Goal: Task Accomplishment & Management: Manage account settings

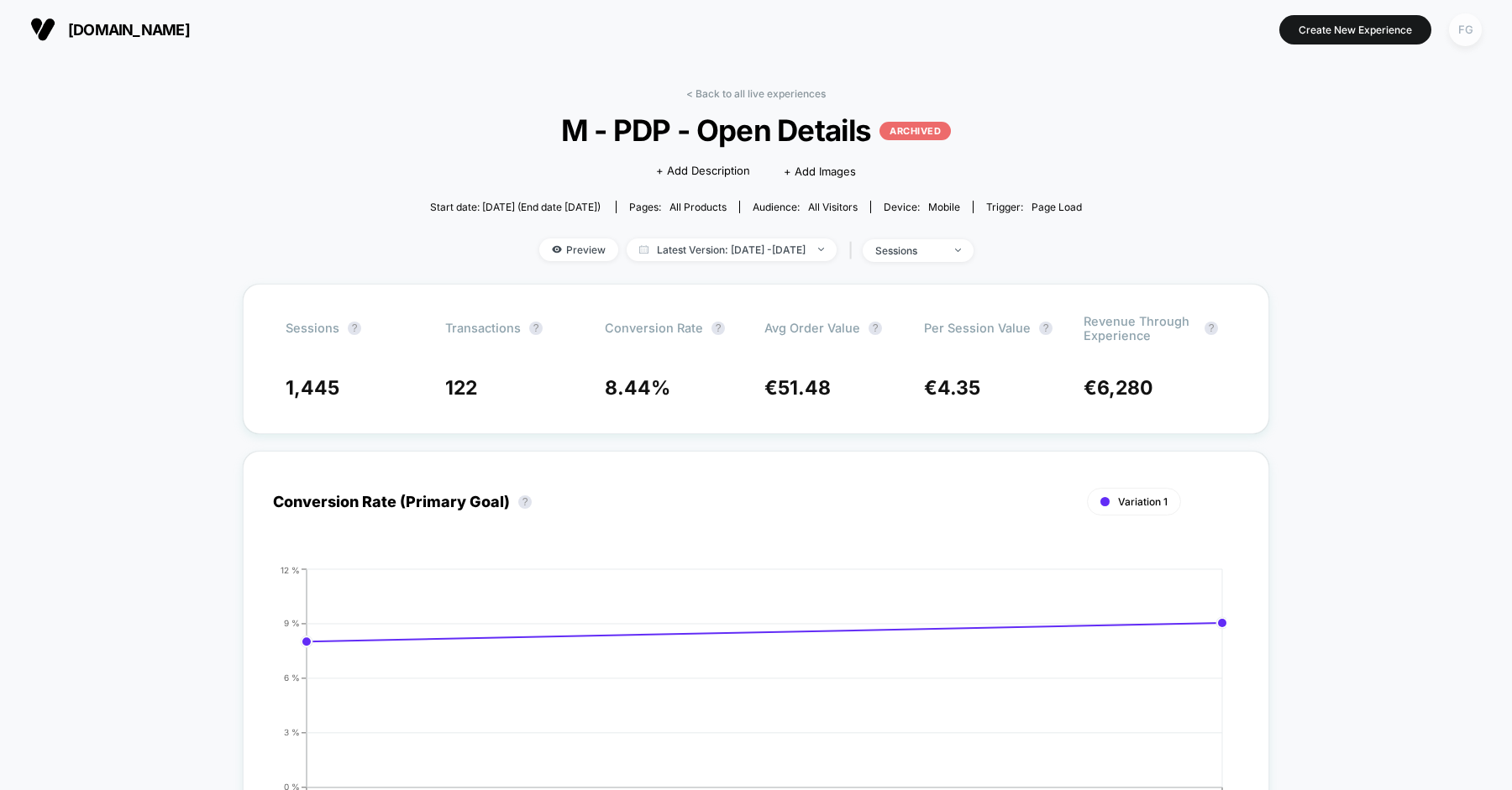
click at [1465, 31] on div "FG" at bounding box center [1465, 30] width 33 height 33
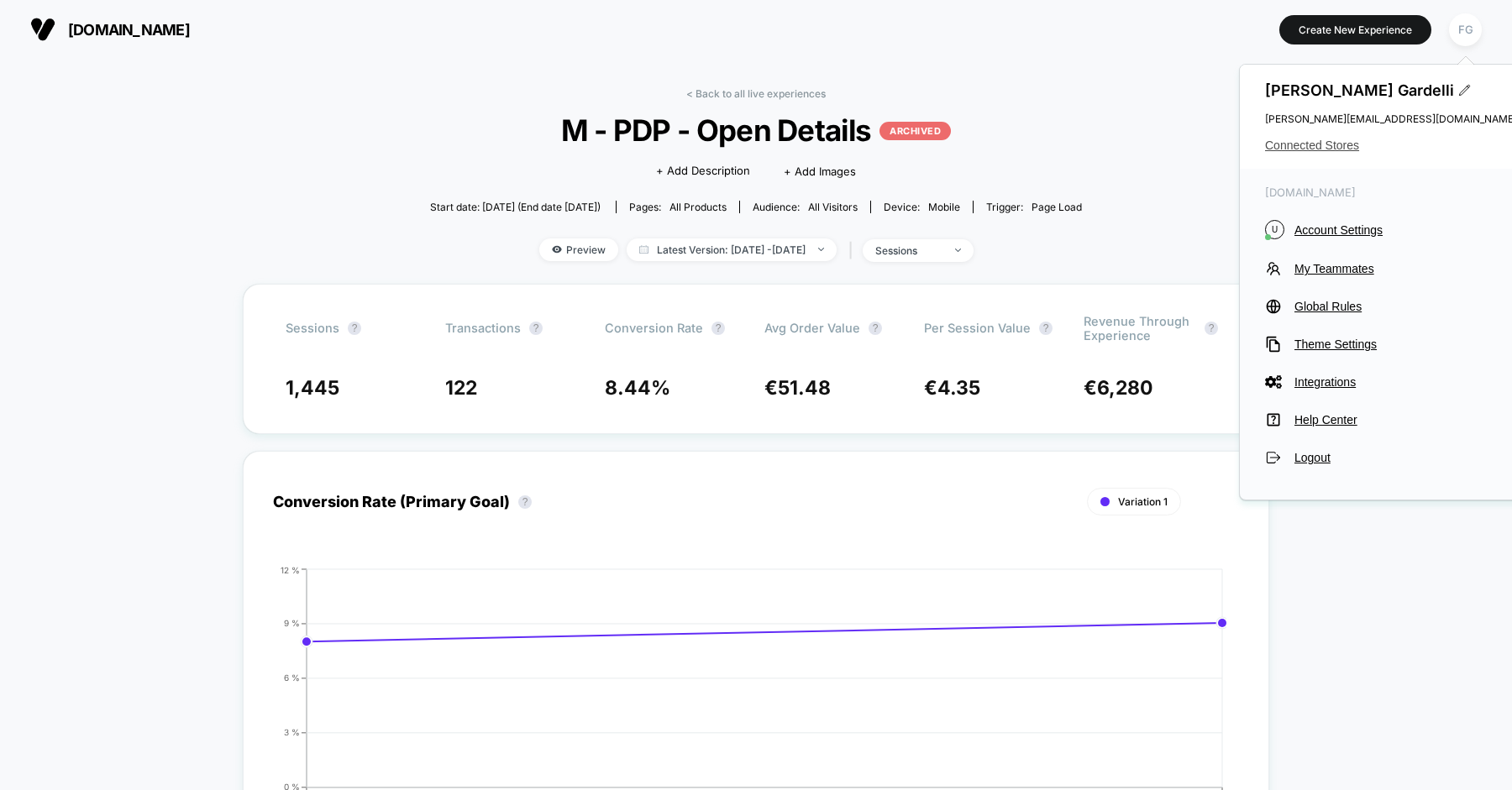
click at [1332, 143] on span "Connected Stores" at bounding box center [1390, 146] width 252 height 14
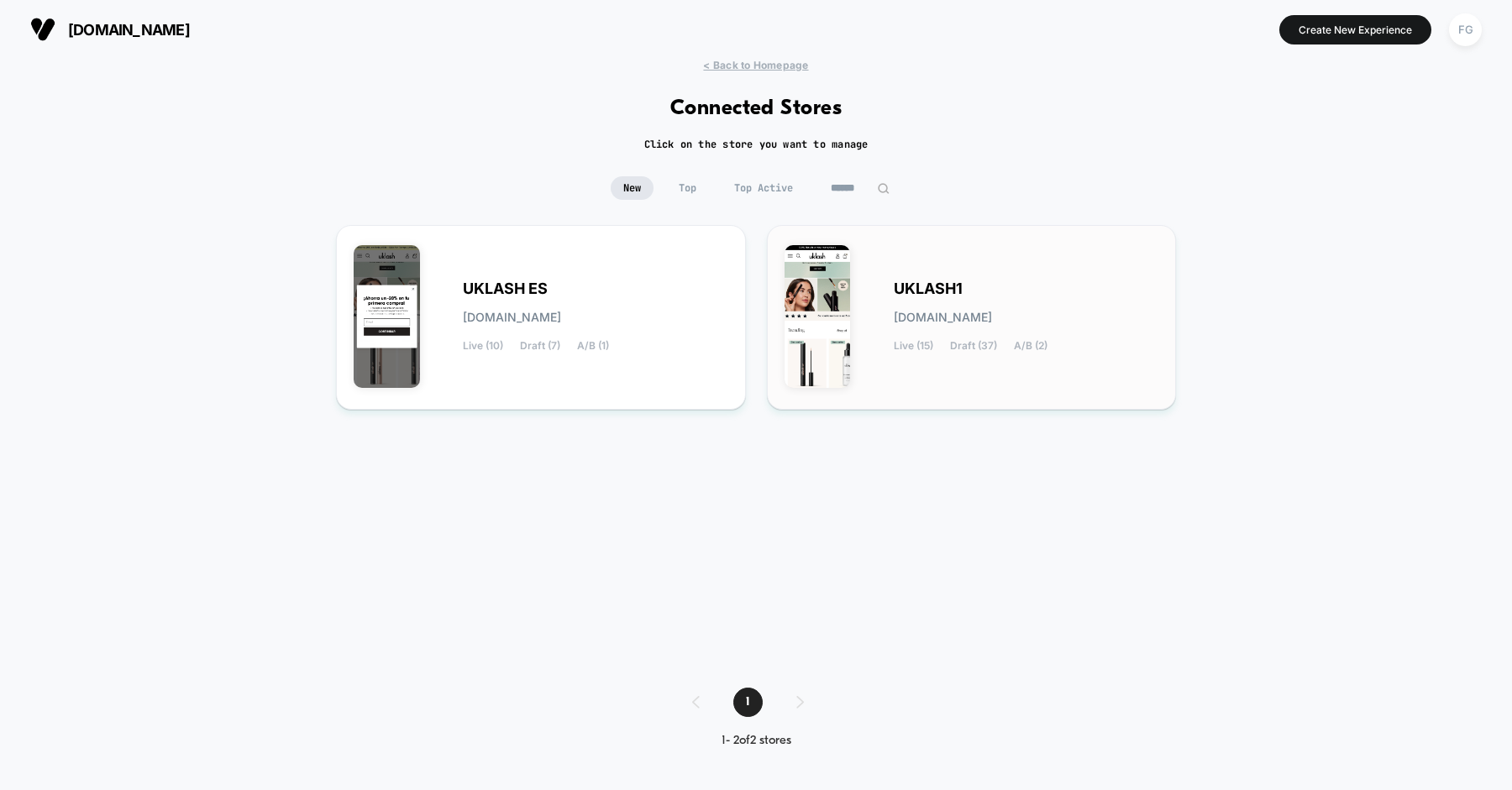
click at [896, 290] on span "UKLASH1" at bounding box center [928, 289] width 69 height 12
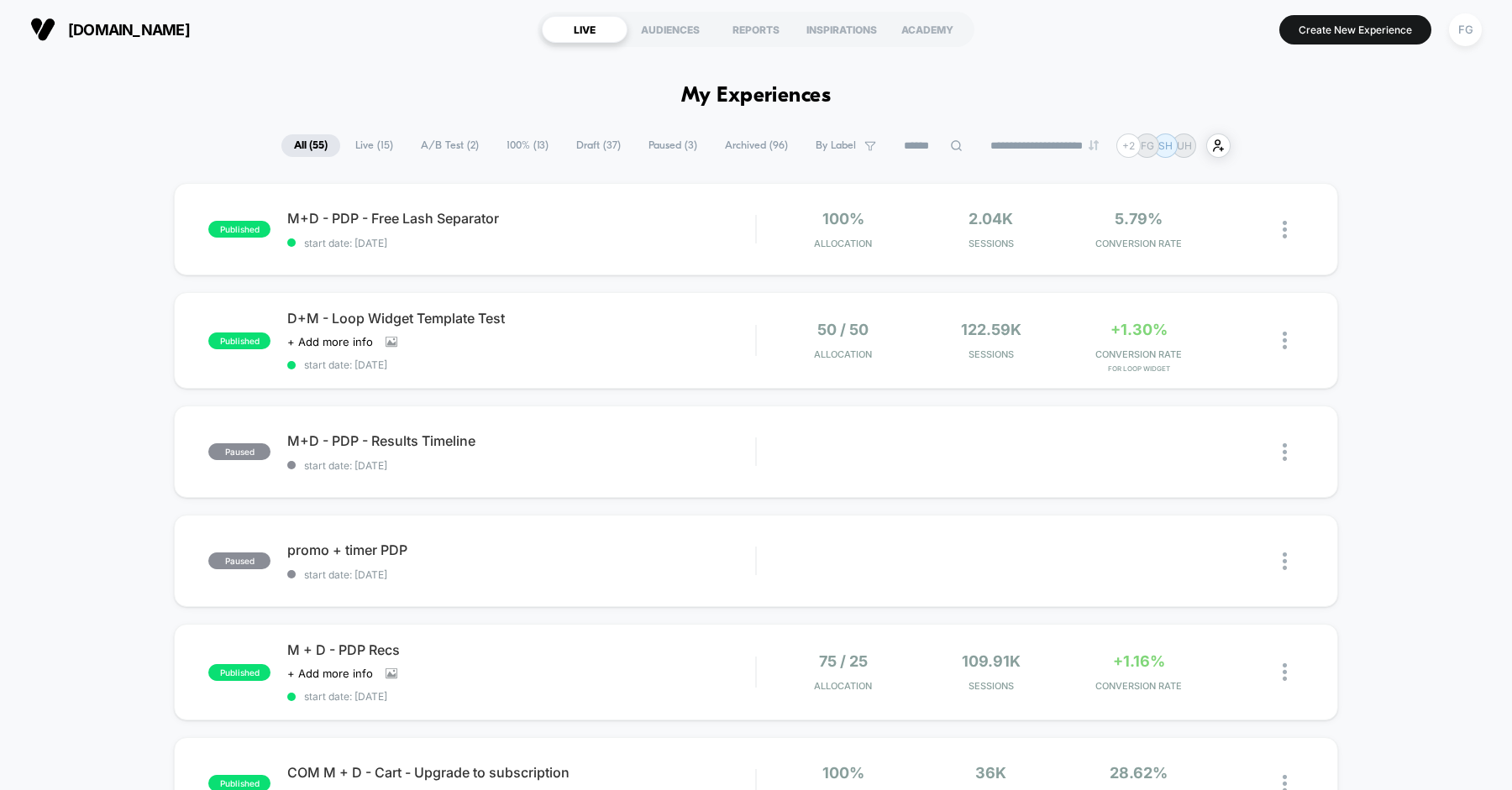
click at [440, 156] on span "A/B Test ( 2 )" at bounding box center [450, 145] width 83 height 23
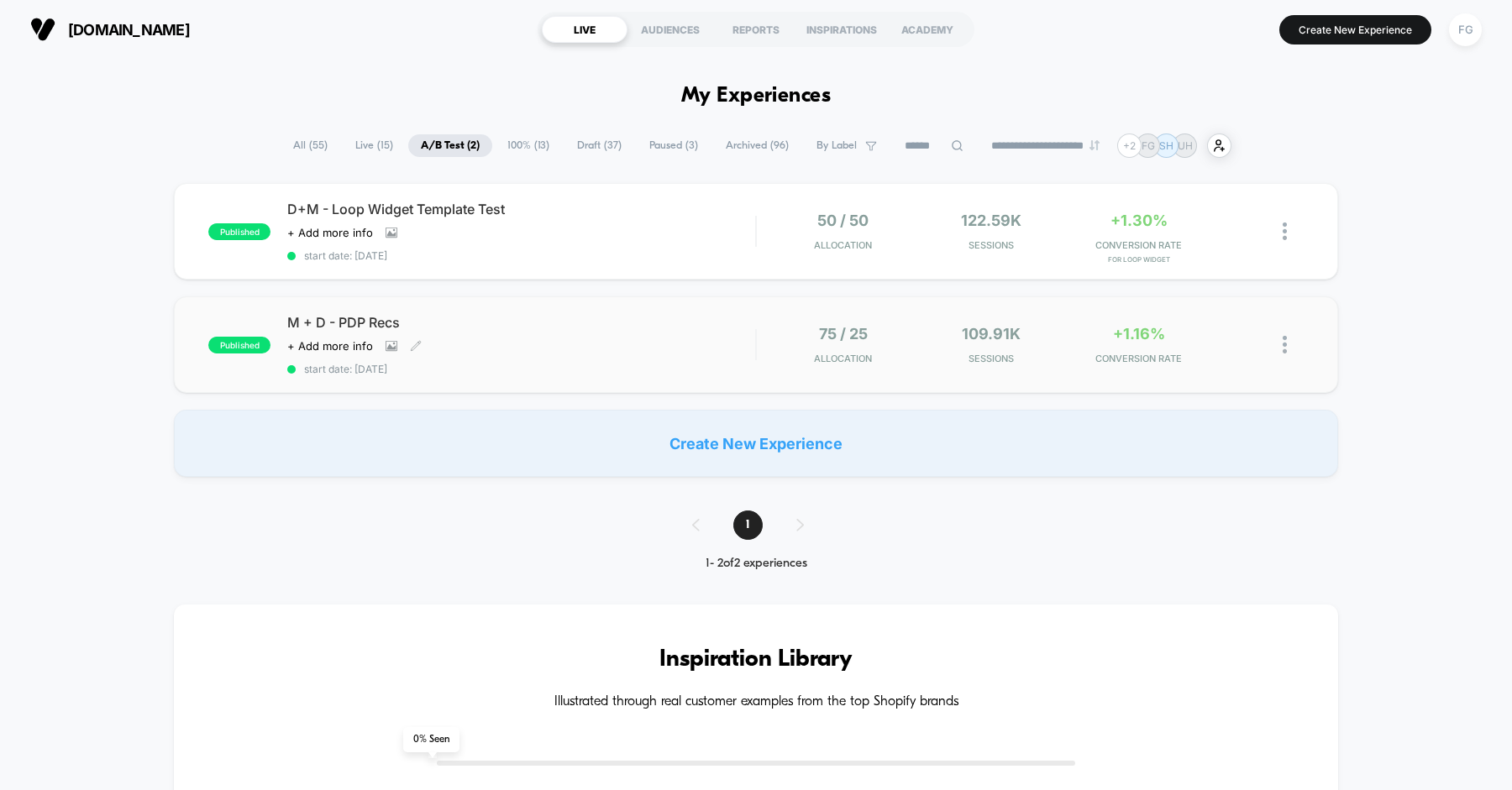
click at [682, 335] on div "M + D - PDP Recs Click to view images Click to edit experience details + Add mo…" at bounding box center [521, 344] width 468 height 61
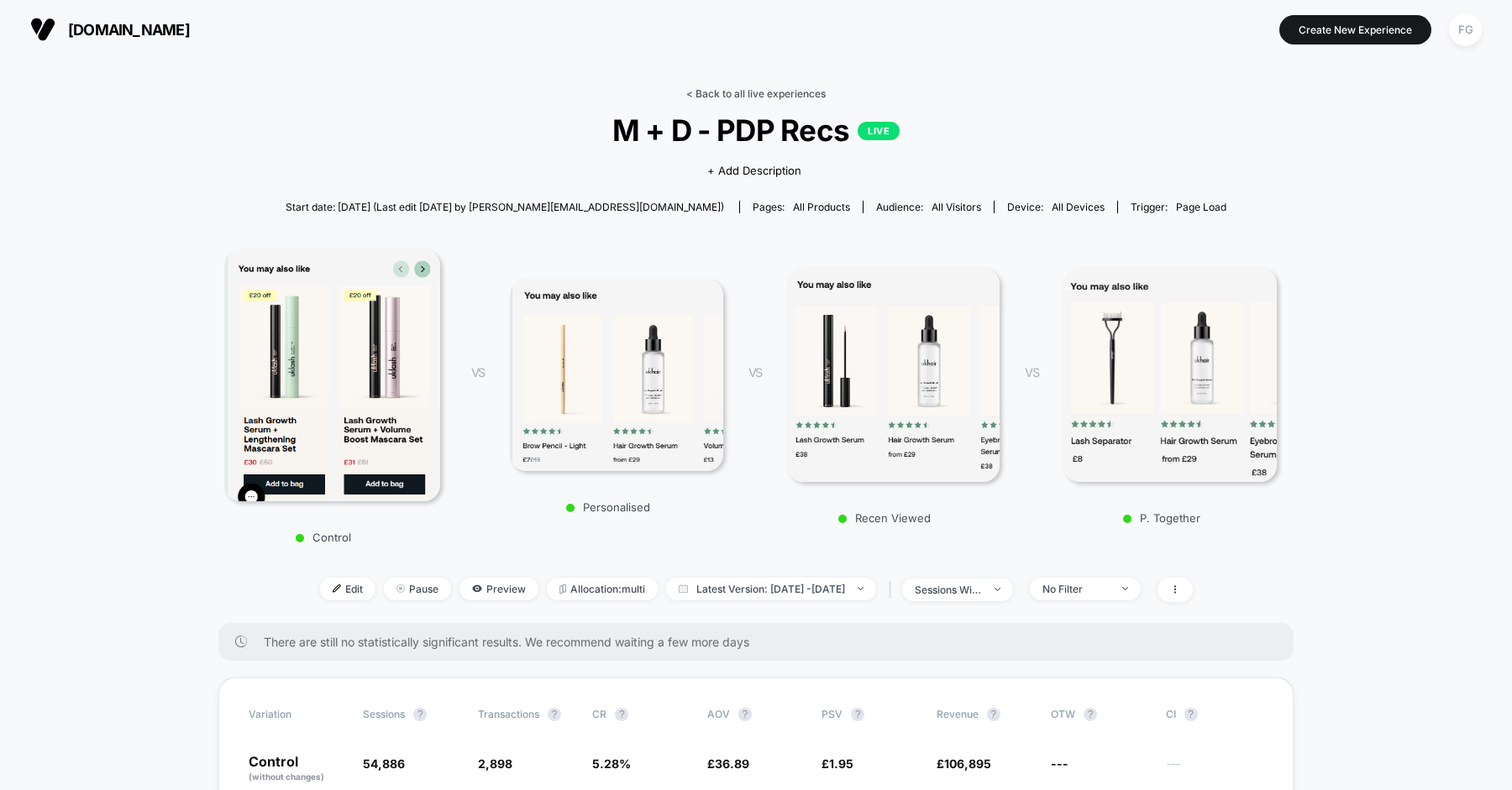
click at [738, 95] on link "< Back to all live experiences" at bounding box center [756, 94] width 139 height 13
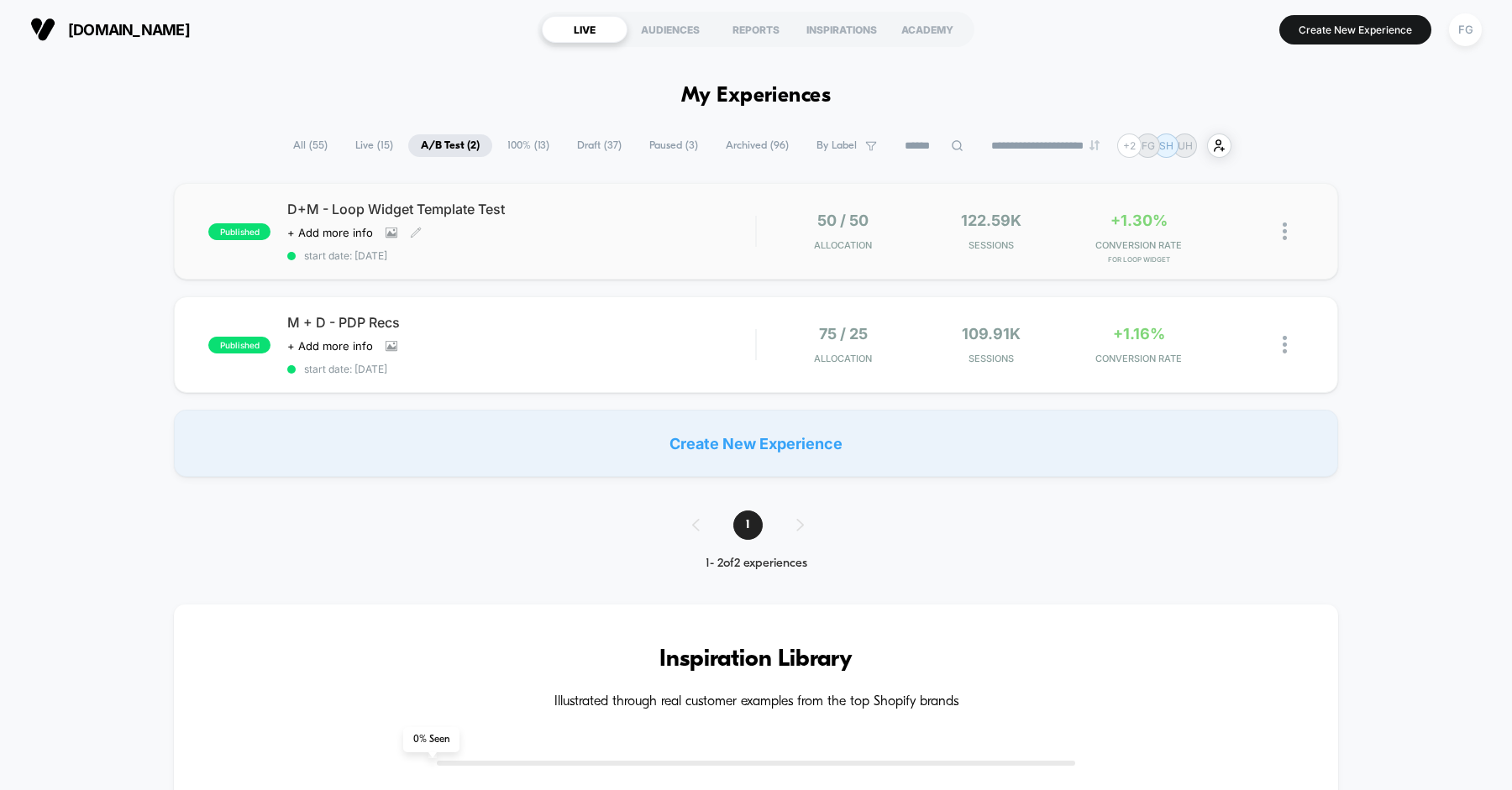
click at [594, 234] on div "Click to view images Click to edit experience details + Add more info" at bounding box center [451, 233] width 327 height 14
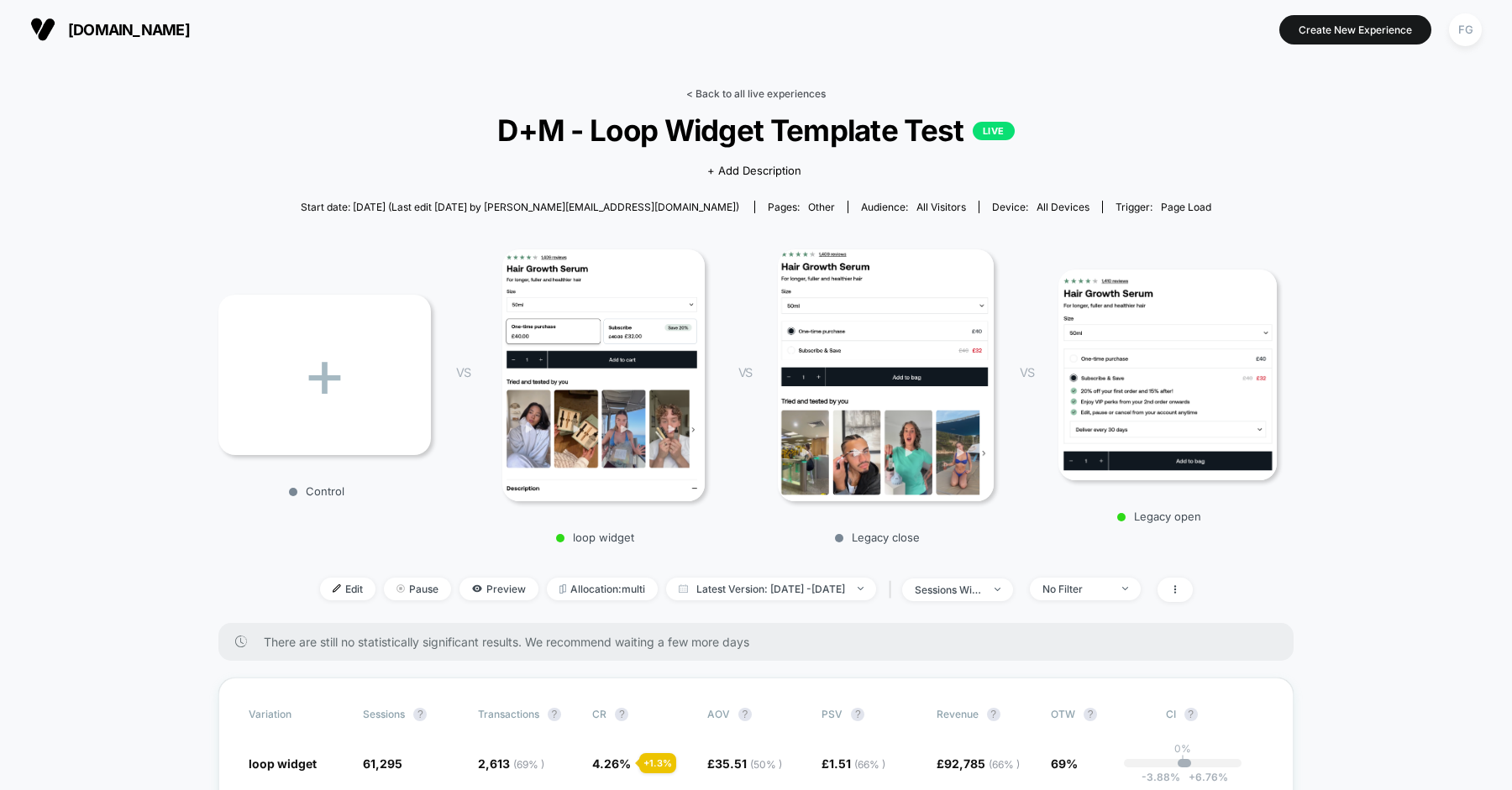
click at [735, 89] on link "< Back to all live experiences" at bounding box center [756, 94] width 139 height 13
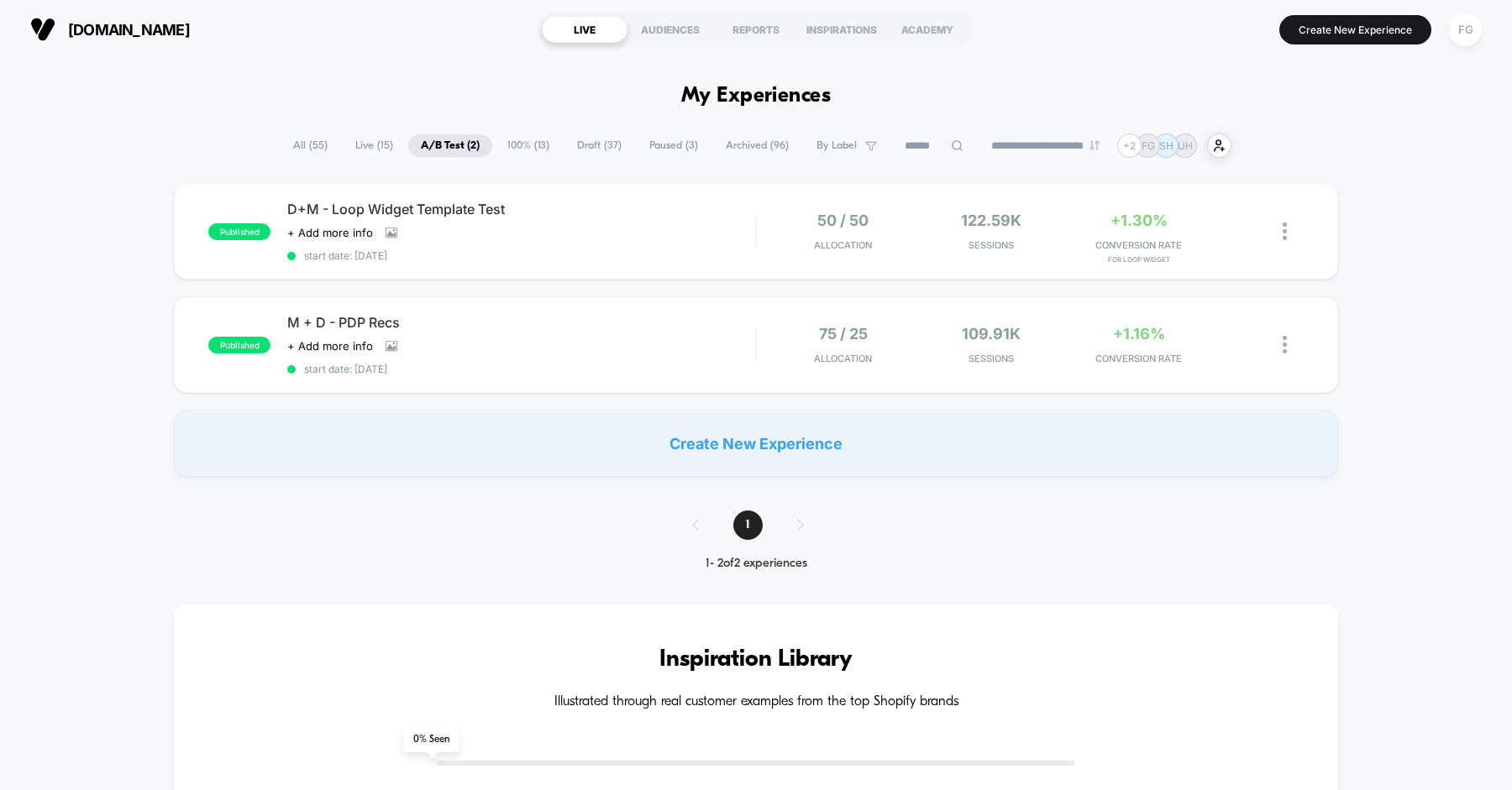
click at [314, 145] on span "All ( 55 )" at bounding box center [310, 145] width 59 height 23
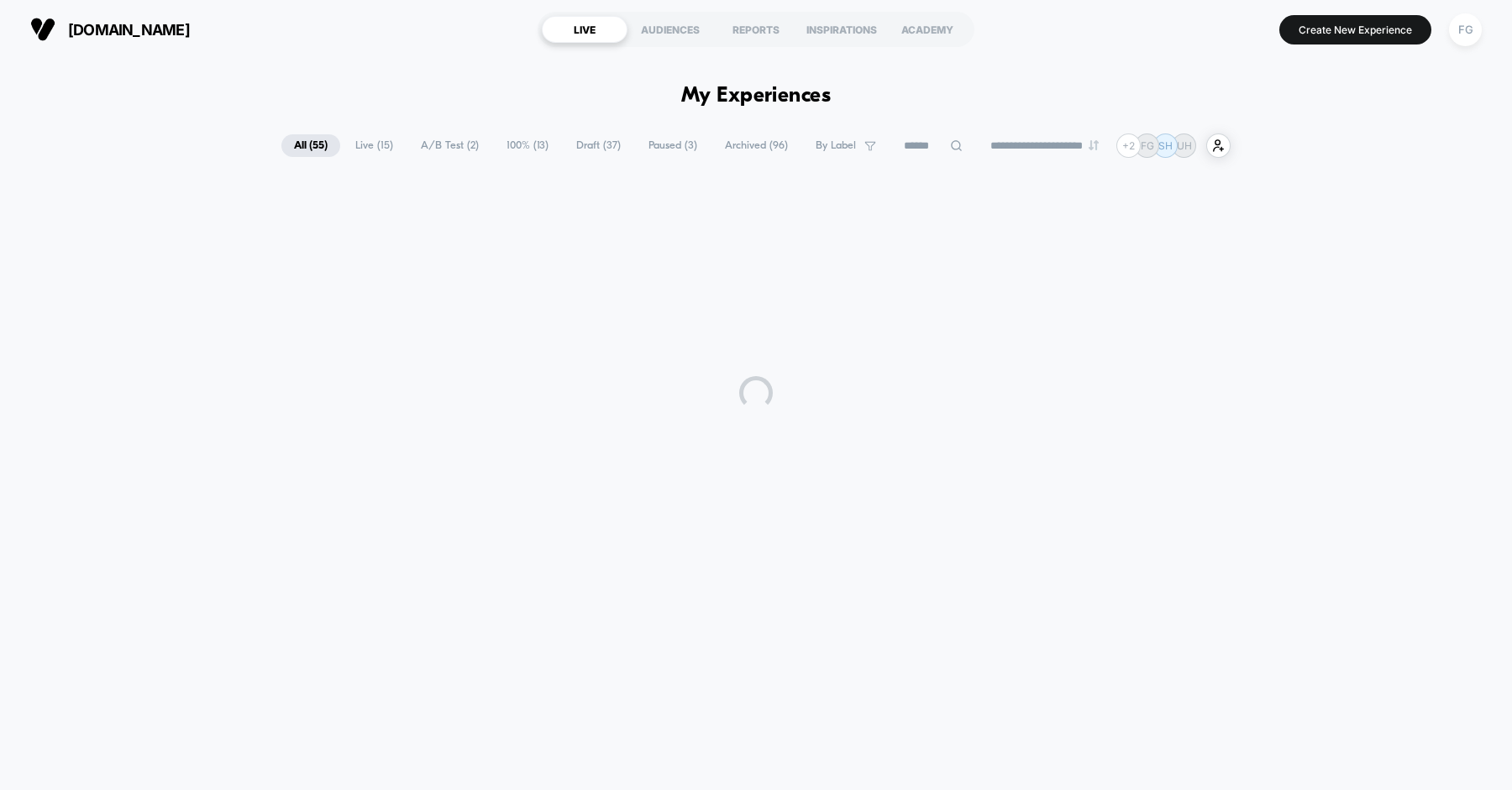
click at [354, 145] on span "Live ( 15 )" at bounding box center [374, 145] width 63 height 23
